Goal: Task Accomplishment & Management: Manage account settings

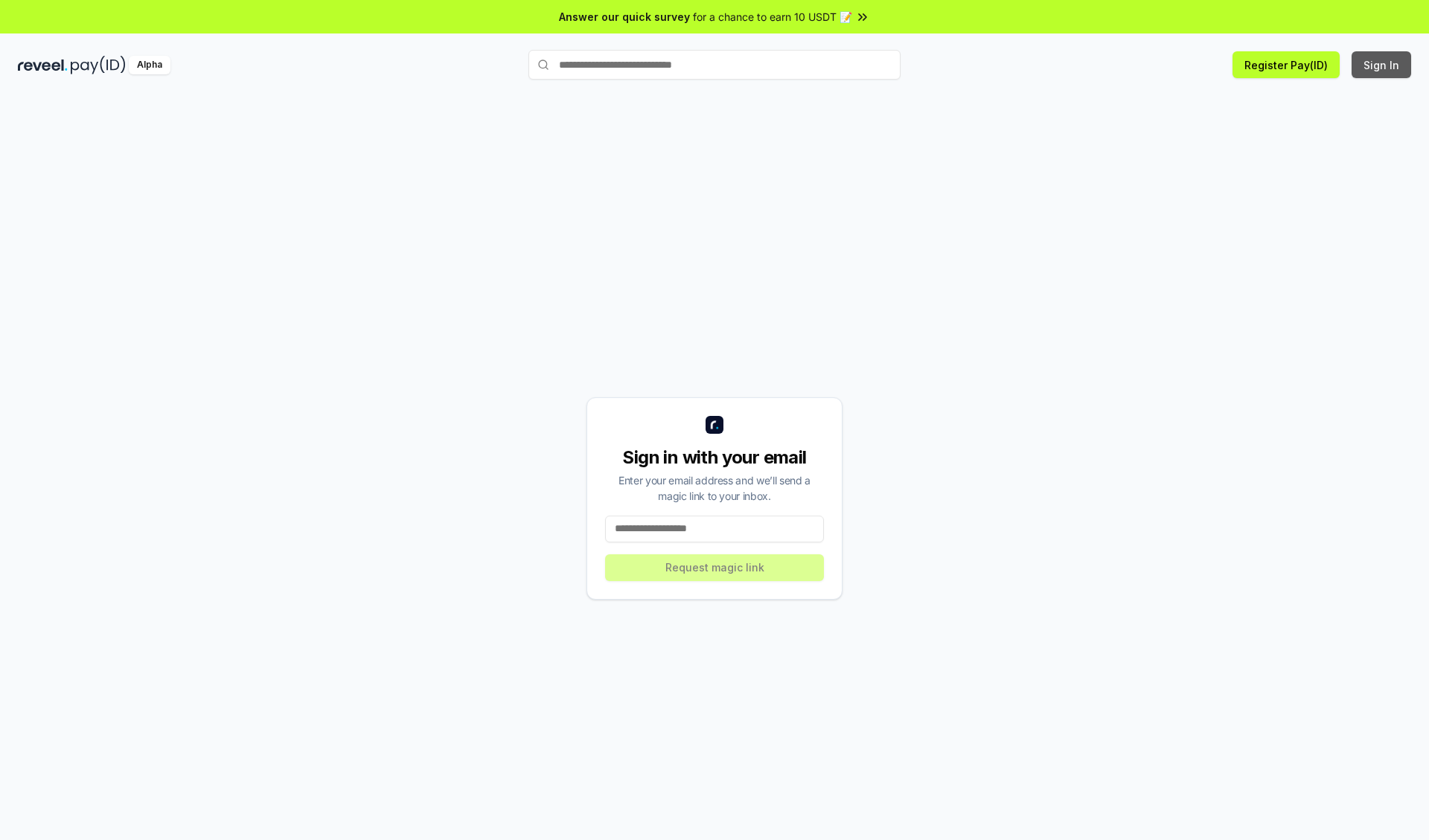
click at [1382, 65] on button "Sign In" at bounding box center [1381, 65] width 60 height 27
type input "**********"
click at [714, 567] on button "Request magic link" at bounding box center [715, 568] width 219 height 27
